Goal: Transaction & Acquisition: Purchase product/service

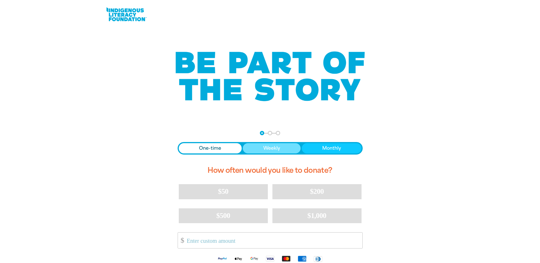
click at [277, 145] on button "Weekly" at bounding box center [272, 148] width 58 height 10
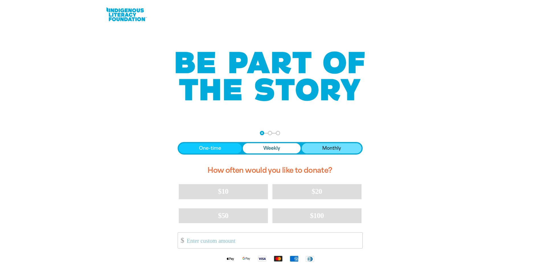
click at [325, 150] on span "Monthly" at bounding box center [331, 148] width 19 height 7
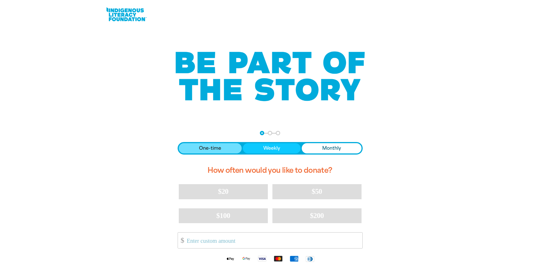
click at [213, 151] on span "One-time" at bounding box center [210, 148] width 22 height 7
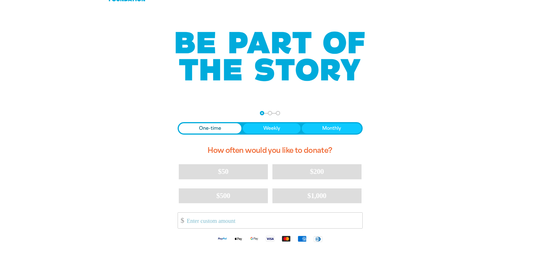
scroll to position [85, 0]
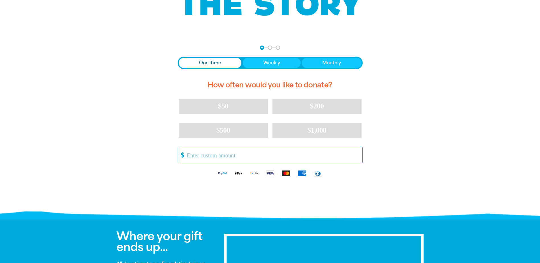
click at [213, 154] on input "Other Amount" at bounding box center [272, 155] width 179 height 16
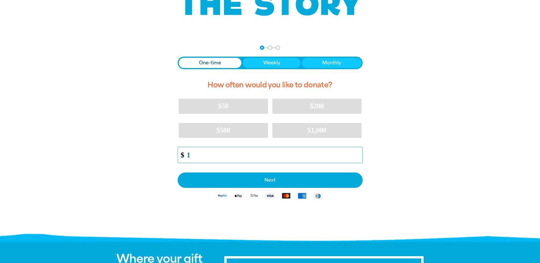
click at [358, 153] on input "1" at bounding box center [272, 155] width 179 height 16
click at [358, 153] on input "2" at bounding box center [272, 155] width 179 height 16
type input "26"
click at [358, 153] on input "26" at bounding box center [272, 155] width 179 height 16
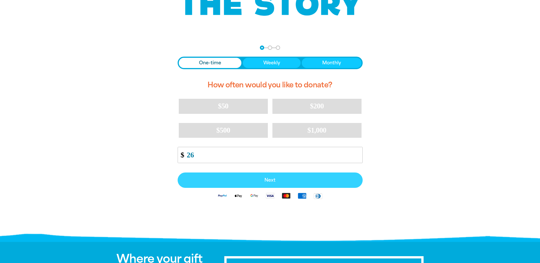
click at [263, 181] on span "Next" at bounding box center [270, 180] width 172 height 5
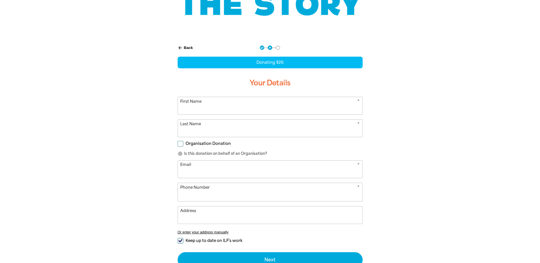
select select "AU"
click at [180, 144] on input "Organisation Donation" at bounding box center [181, 144] width 6 height 6
checkbox input "true"
select select "AU"
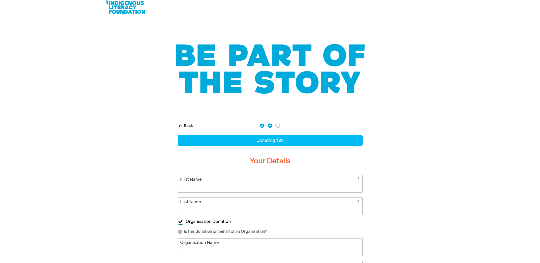
scroll to position [0, 0]
